Goal: Task Accomplishment & Management: Use online tool/utility

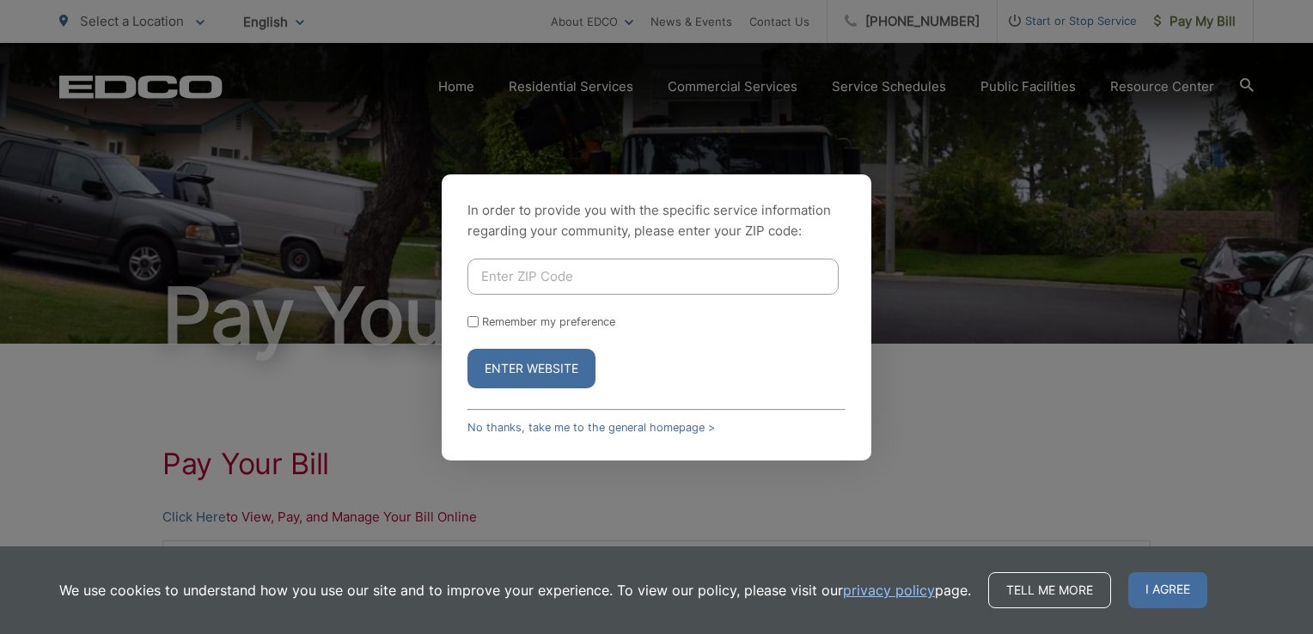
click at [732, 279] on input "Enter ZIP Code" at bounding box center [652, 277] width 371 height 36
type input "92154"
click at [533, 380] on button "Enter Website" at bounding box center [531, 369] width 128 height 40
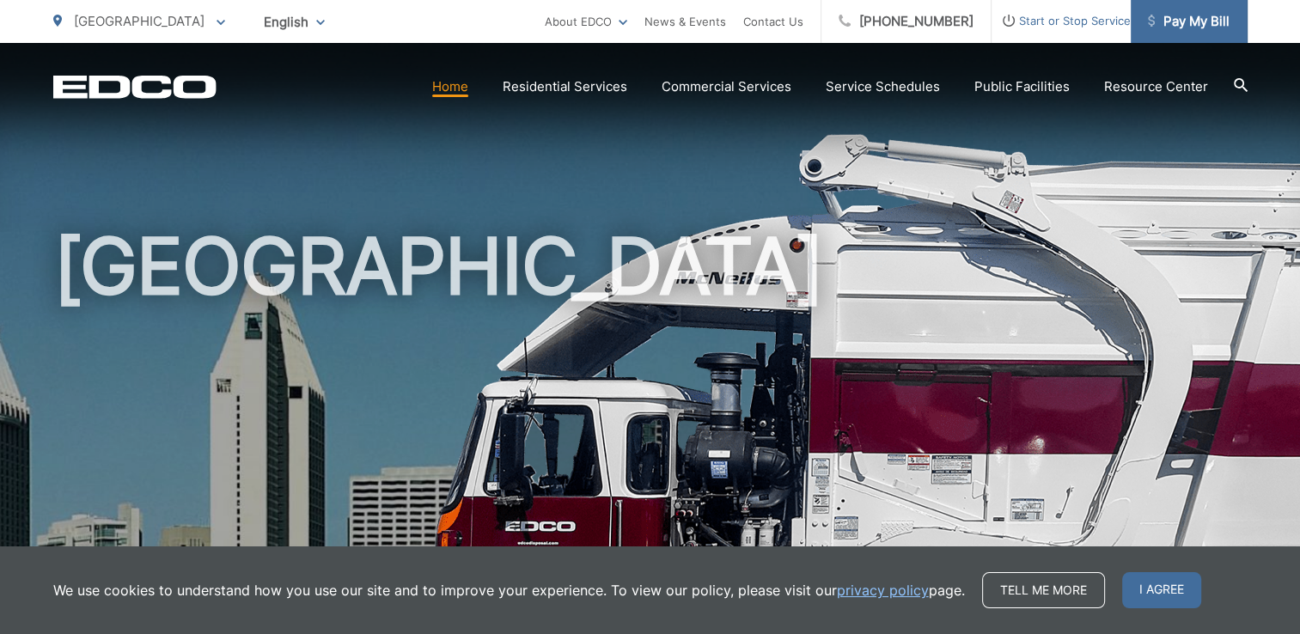
click at [1196, 21] on span "Pay My Bill" at bounding box center [1189, 21] width 82 height 21
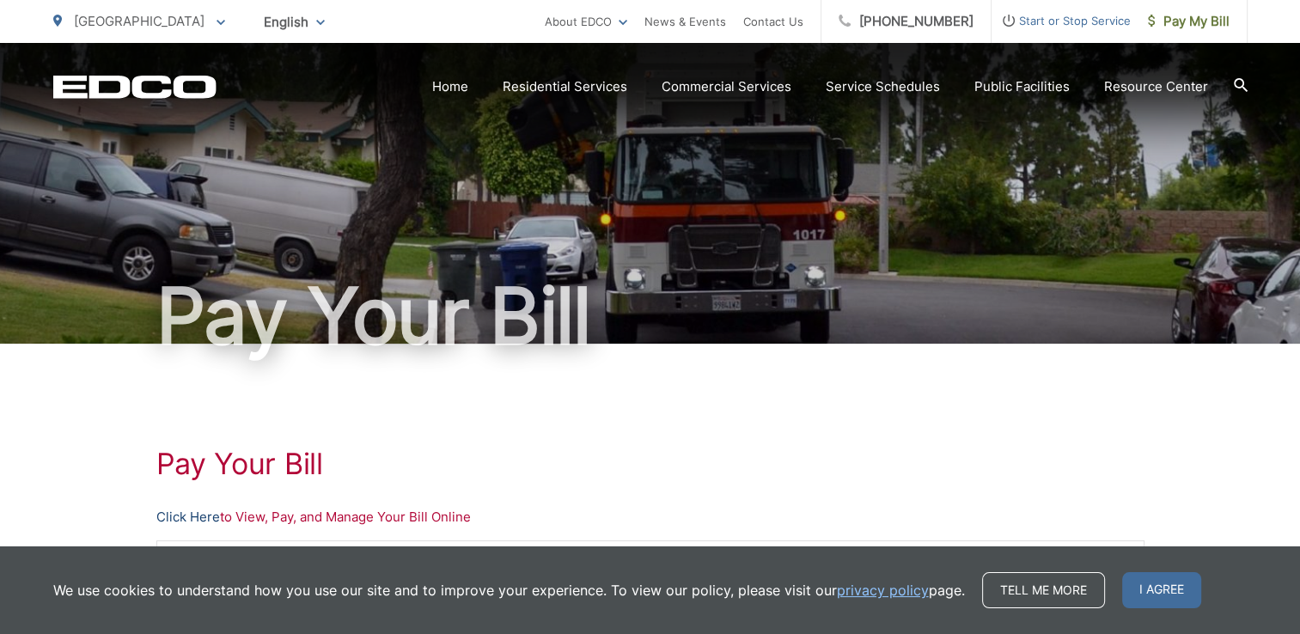
click at [192, 514] on link "Click Here" at bounding box center [188, 517] width 64 height 21
